Goal: Task Accomplishment & Management: Manage account settings

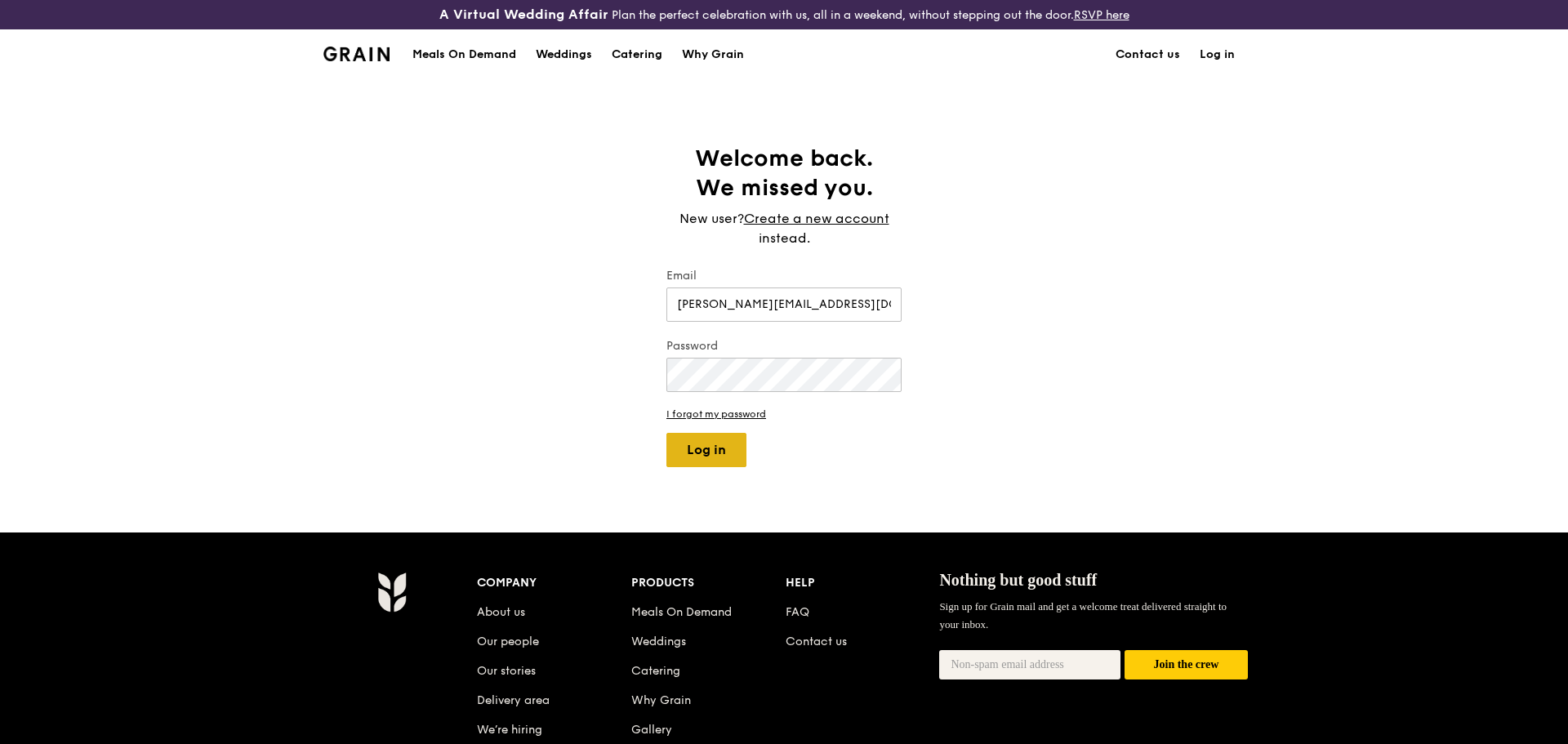
click at [718, 443] on body "A Virtual Wedding Affair Plan the perfect celebration with us, all in a weekend…" at bounding box center [784, 508] width 1568 height 1016
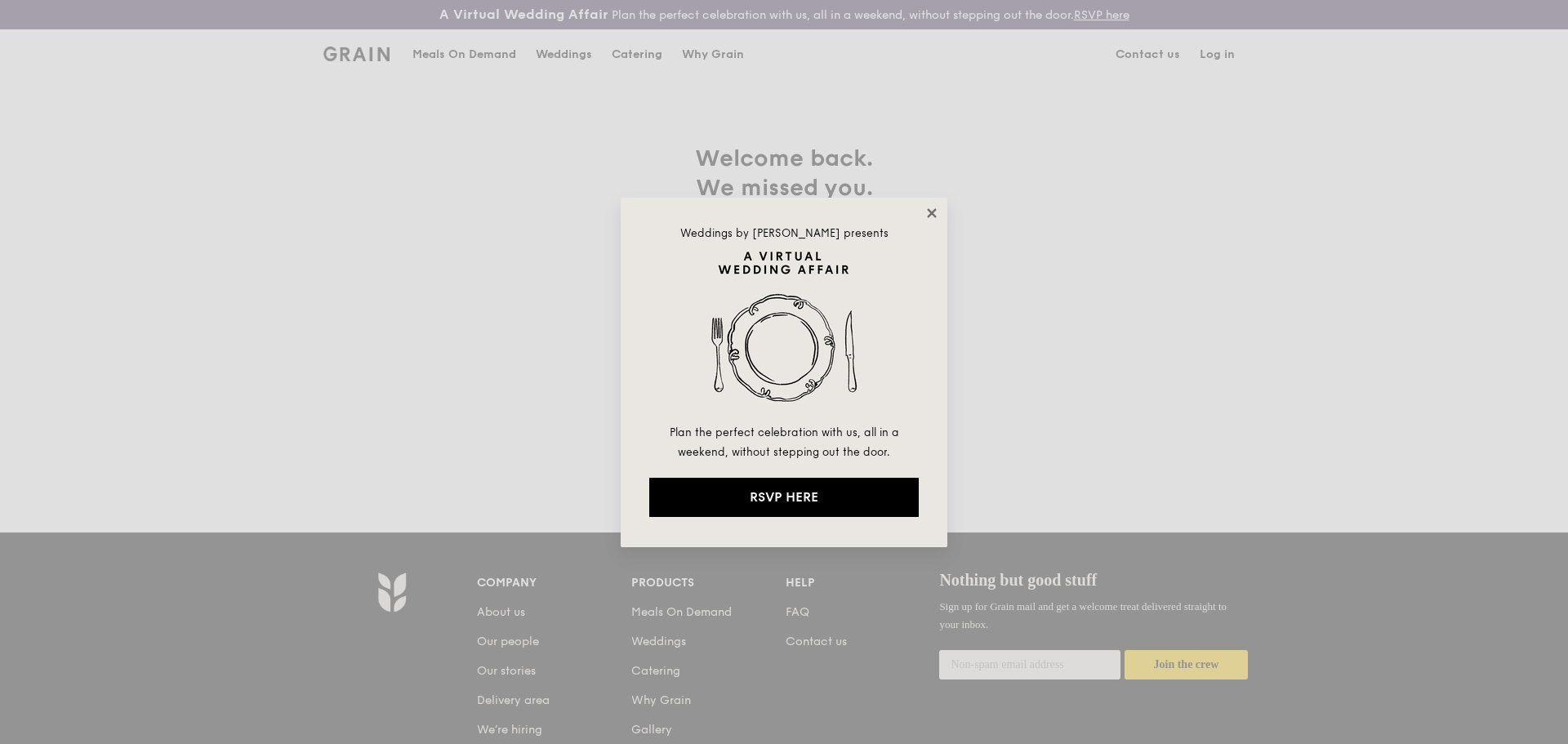
click at [925, 216] on icon at bounding box center [931, 213] width 14 height 14
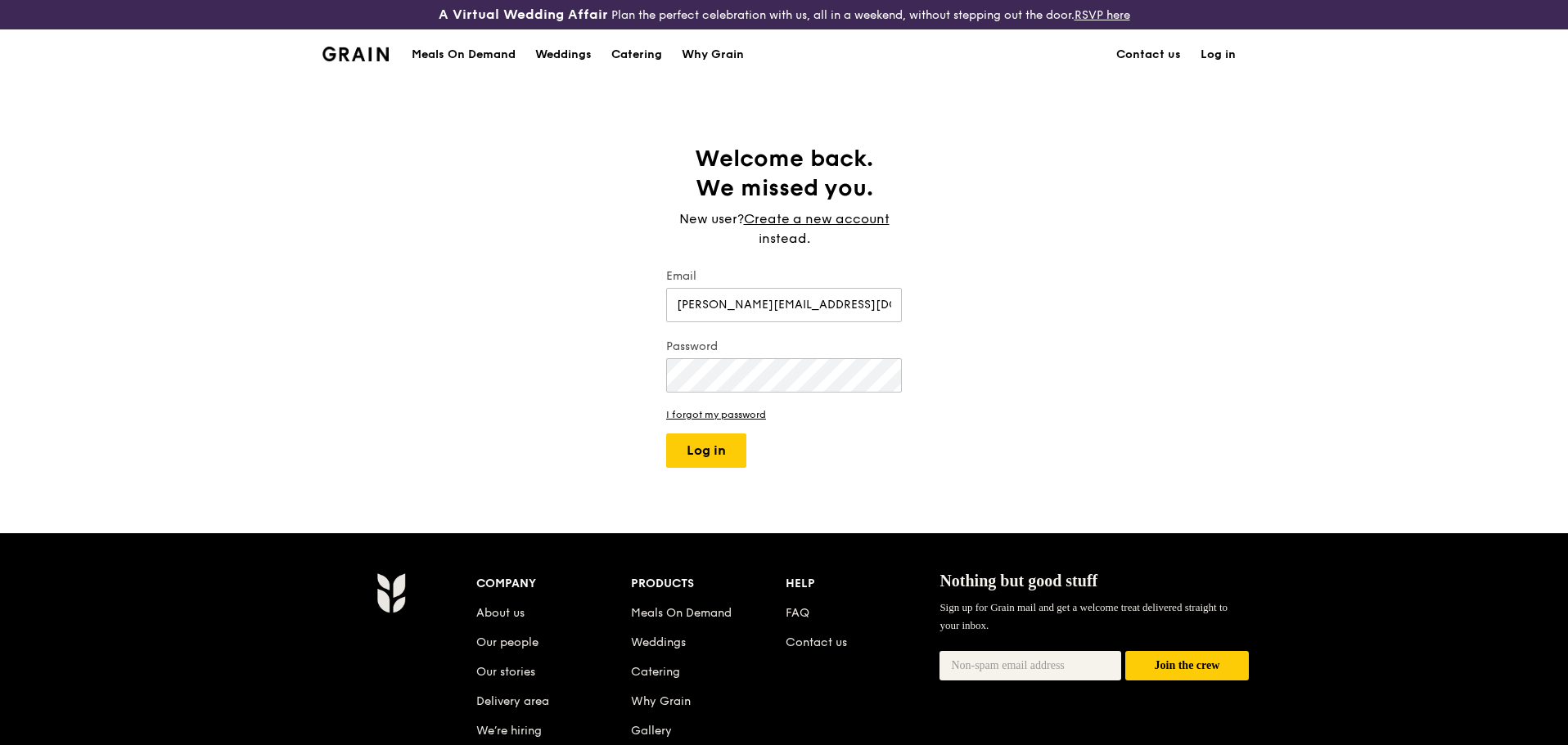
click at [753, 433] on form "Email [PERSON_NAME][EMAIL_ADDRESS][DOMAIN_NAME] Password I forgot my password L…" at bounding box center [784, 367] width 235 height 200
click at [716, 446] on button "Log in" at bounding box center [706, 451] width 80 height 35
select select "100"
